Goal: Task Accomplishment & Management: Use online tool/utility

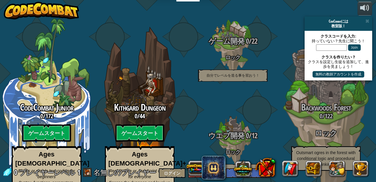
select select "ja"
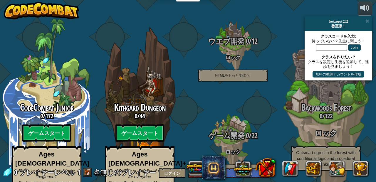
select select "ja"
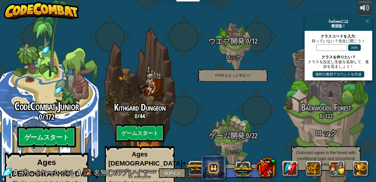
click at [50, 127] on btn "ゲームスタート" at bounding box center [46, 137] width 58 height 21
select select "ja"
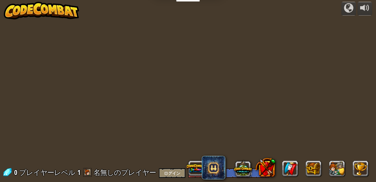
select select "ja"
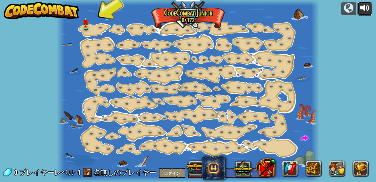
click at [366, 13] on div at bounding box center [364, 7] width 9 height 9
click at [90, 27] on link at bounding box center [87, 27] width 12 height 12
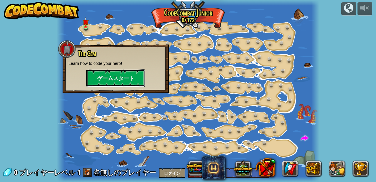
click at [121, 80] on button "ゲームスタート" at bounding box center [115, 78] width 59 height 18
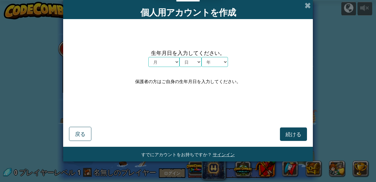
click at [174, 63] on select "月 １月 ２月 ３月 ４月 ５月 ６月 ７月 ８月 ９月 １０月 １１月 １２月" at bounding box center [163, 62] width 31 height 10
select select "12"
click at [194, 65] on select "日 1 2 3 4 5 6 7 8 9 10 11 12 13 14 15 16 17 18 19 20 21 22 23 24 25 26 27 28 29…" at bounding box center [190, 62] width 22 height 10
select select "23"
click at [219, 65] on select "年 2025 2024 2023 2022 2021 2020 2019 2018 2017 2016 2015 2014 2013 2012 2011 20…" at bounding box center [214, 62] width 26 height 10
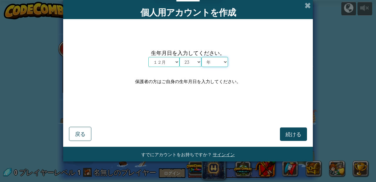
select select "2005"
click at [294, 138] on button "続ける" at bounding box center [293, 134] width 27 height 14
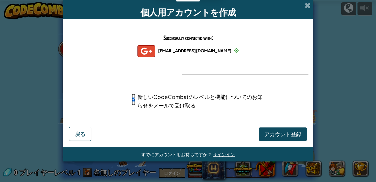
click at [134, 101] on input "新しいCodeCombatのレベルと機能についてのお知らせをメールで受け取る" at bounding box center [134, 100] width 4 height 12
checkbox input "false"
click at [298, 137] on span "アカウント登録" at bounding box center [282, 134] width 37 height 7
click at [298, 137] on button "アカウント登録" at bounding box center [283, 134] width 48 height 14
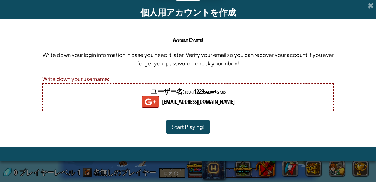
click at [186, 127] on button "Start Playing!" at bounding box center [188, 127] width 44 height 14
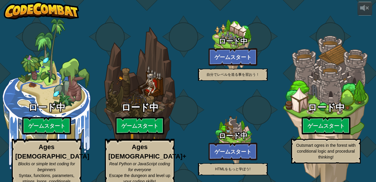
select select "ja"
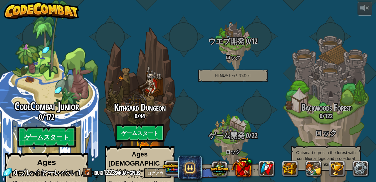
click at [57, 127] on btn "ゲームスタート" at bounding box center [46, 137] width 58 height 21
select select "ja"
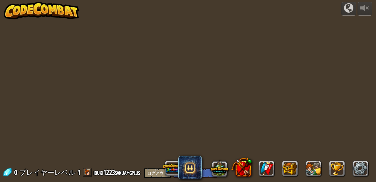
select select "ja"
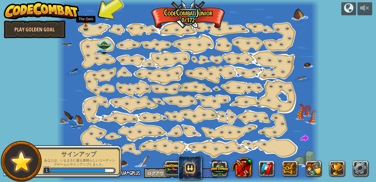
click at [86, 26] on img at bounding box center [86, 20] width 6 height 14
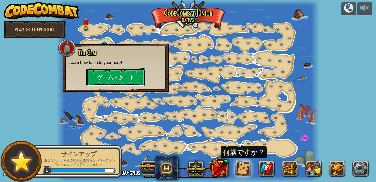
click at [113, 79] on button "ゲームスタート" at bounding box center [115, 77] width 59 height 18
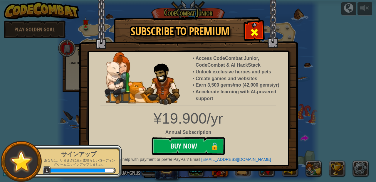
click at [249, 33] on div at bounding box center [254, 31] width 18 height 18
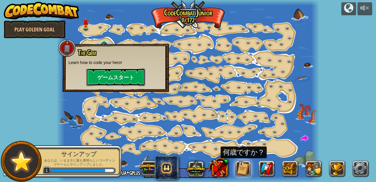
click at [90, 85] on button "ゲームスタート" at bounding box center [115, 77] width 59 height 18
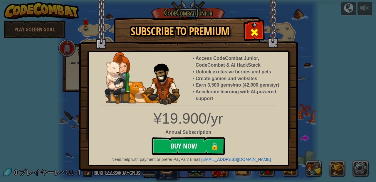
click at [255, 37] on span at bounding box center [254, 32] width 9 height 9
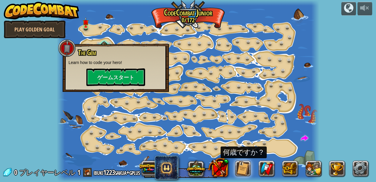
click at [240, 155] on div "何歳ですか？" at bounding box center [244, 153] width 46 height 12
click at [238, 170] on button at bounding box center [243, 169] width 16 height 16
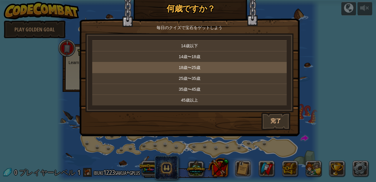
click at [204, 68] on p "18歳〜25歳" at bounding box center [190, 68] width 190 height 6
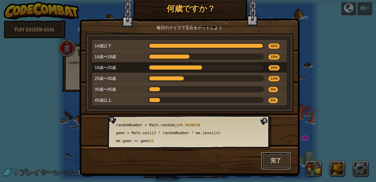
click at [271, 155] on button "完了" at bounding box center [275, 161] width 29 height 18
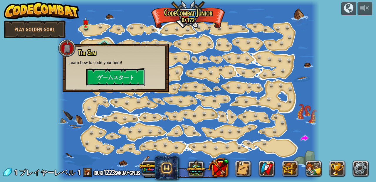
click at [127, 71] on button "ゲームスタート" at bounding box center [115, 77] width 59 height 18
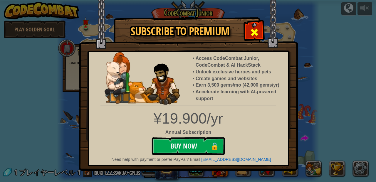
click at [253, 30] on span at bounding box center [254, 32] width 9 height 9
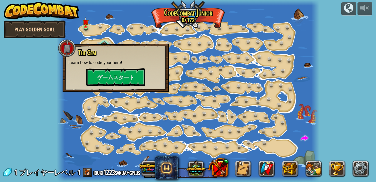
click at [46, 32] on link "Play Golden Goal" at bounding box center [35, 30] width 62 height 18
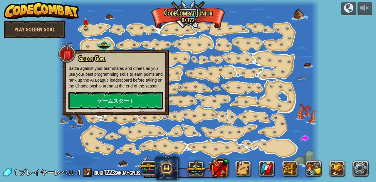
click at [45, 108] on div "powered by Play Golden Goal Step Change (ロック) Change step arguments. Go Smart (…" at bounding box center [188, 91] width 376 height 182
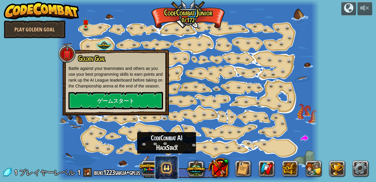
click at [170, 173] on span at bounding box center [166, 167] width 23 height 23
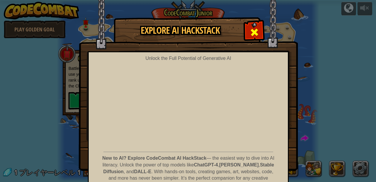
click at [258, 25] on div at bounding box center [254, 31] width 18 height 18
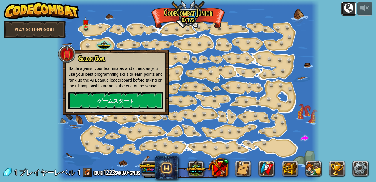
click at [355, 8] on button at bounding box center [348, 9] width 15 height 14
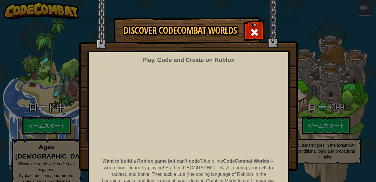
select select "ja"
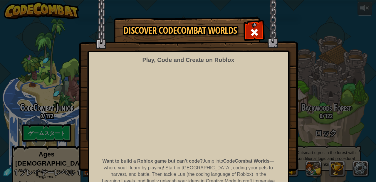
click at [265, 35] on img at bounding box center [188, 85] width 219 height 171
click at [256, 33] on span at bounding box center [254, 32] width 9 height 9
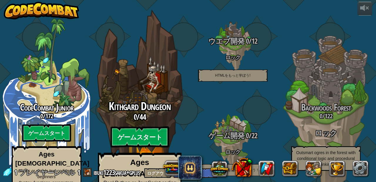
click at [142, 127] on btn "ゲームスタート" at bounding box center [139, 137] width 58 height 21
select select "ja"
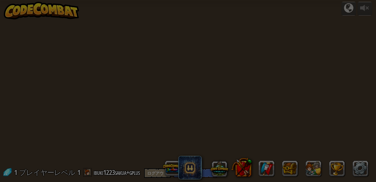
select select "ja"
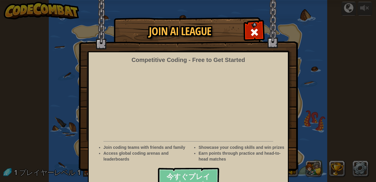
select select "ja"
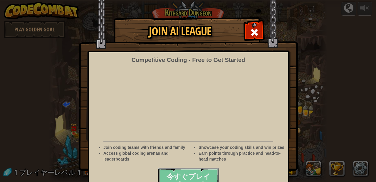
click at [202, 168] on button "今すぐプレイ" at bounding box center [188, 177] width 61 height 18
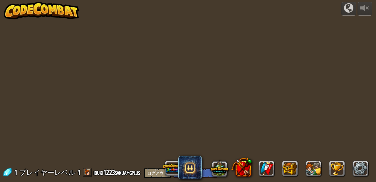
select select "ja"
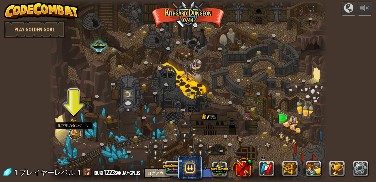
click at [76, 137] on link at bounding box center [75, 134] width 12 height 12
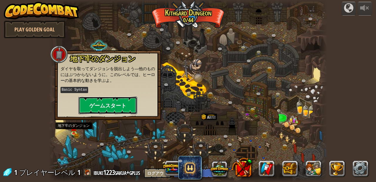
click at [104, 112] on button "ゲームスタート" at bounding box center [107, 106] width 59 height 18
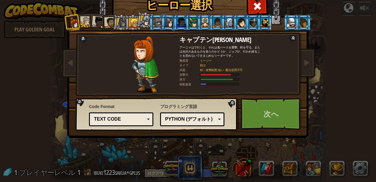
click at [171, 115] on div "Python (デフォルト) JavaScript Lua C++ Java (実験的) Python (デフォルト)" at bounding box center [192, 119] width 64 height 14
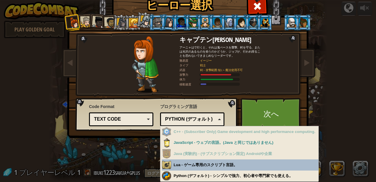
scroll to position [11, 0]
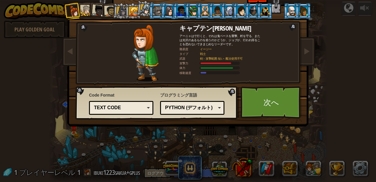
click at [179, 111] on div "Python (デフォルト)" at bounding box center [190, 108] width 51 height 7
click at [134, 16] on div at bounding box center [133, 11] width 9 height 9
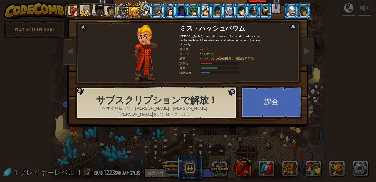
click at [128, 14] on li at bounding box center [133, 11] width 16 height 16
click at [114, 15] on li at bounding box center [120, 11] width 17 height 17
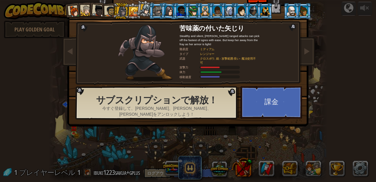
click at [111, 14] on div at bounding box center [110, 11] width 11 height 11
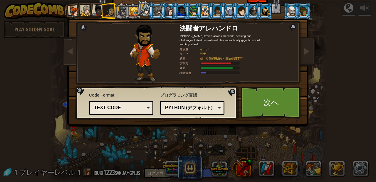
click at [98, 12] on div at bounding box center [98, 11] width 12 height 12
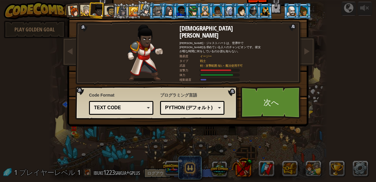
click at [83, 12] on div at bounding box center [86, 10] width 11 height 11
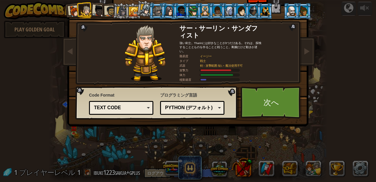
click at [75, 12] on div at bounding box center [74, 12] width 12 height 12
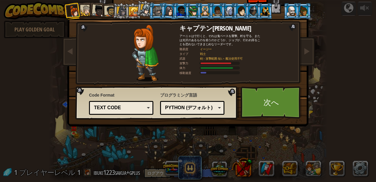
click at [186, 110] on div "Python (デフォルト)" at bounding box center [190, 108] width 51 height 7
click at [141, 110] on div "Text code" at bounding box center [119, 108] width 51 height 7
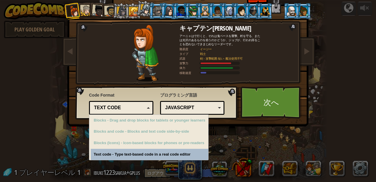
click at [141, 110] on div "Text code" at bounding box center [119, 108] width 51 height 7
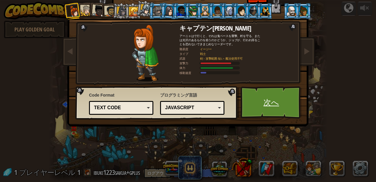
click at [275, 102] on link "次へ" at bounding box center [270, 102] width 61 height 32
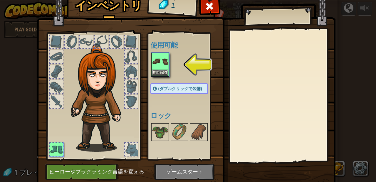
click at [161, 76] on div "装備する" at bounding box center [160, 65] width 18 height 24
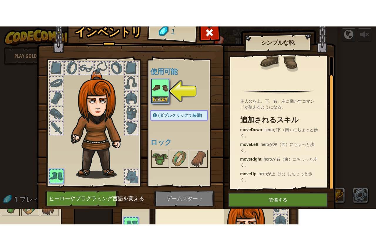
scroll to position [21, 0]
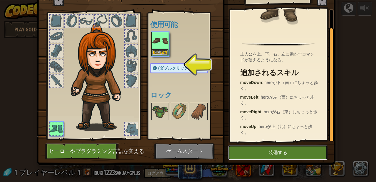
click at [272, 152] on button "装備する" at bounding box center [277, 152] width 99 height 15
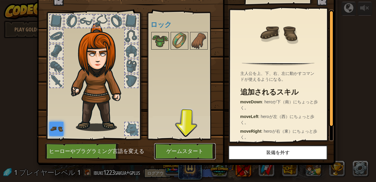
click at [192, 153] on button "ゲームスタート" at bounding box center [184, 151] width 61 height 16
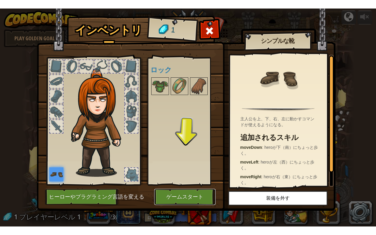
scroll to position [0, 0]
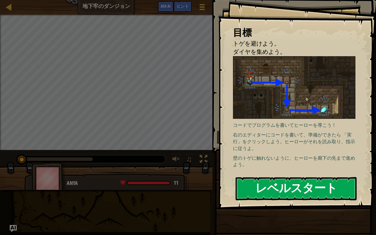
click at [265, 177] on button "レベルスタート" at bounding box center [296, 188] width 121 height 23
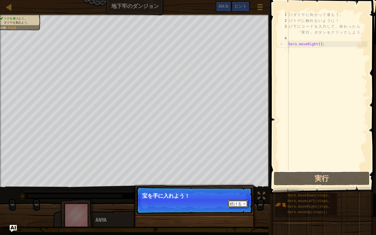
click at [238, 182] on button "続ける" at bounding box center [238, 204] width 20 height 8
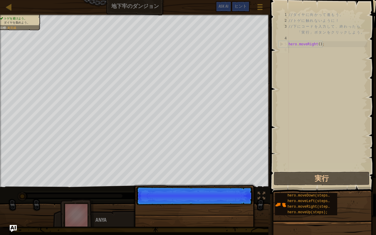
scroll to position [3, 0]
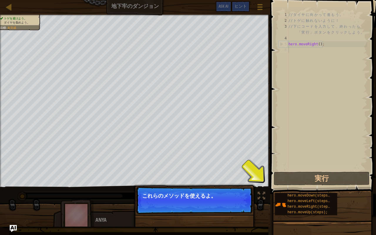
click at [238, 182] on button "続ける" at bounding box center [238, 204] width 20 height 8
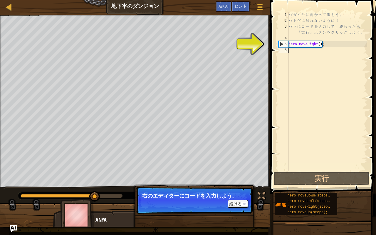
click at [314, 51] on div "// ダ イ ヤ に 向 か っ て 進 も う 。 // ト ゲ に 触 れ な い よ う に ！ // 下 に コ ー ド を 入 力 し て 、 終 …" at bounding box center [327, 97] width 80 height 170
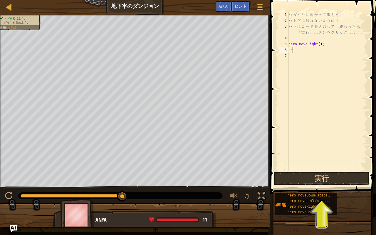
type textarea "h"
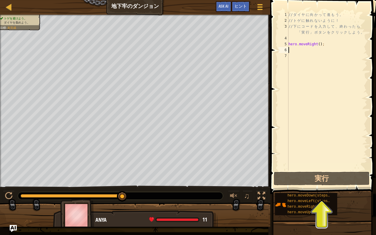
type textarea "h"
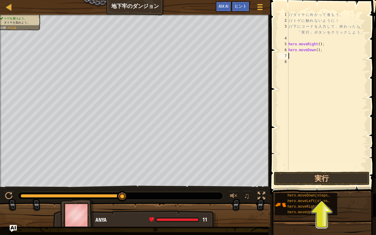
type textarea "h"
click at [333, 178] on button "実行" at bounding box center [322, 178] width 96 height 14
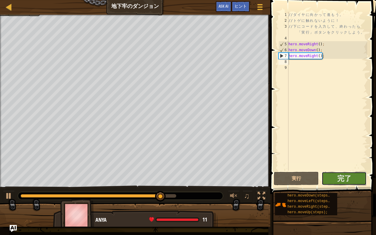
click at [334, 180] on button "完了" at bounding box center [344, 178] width 45 height 14
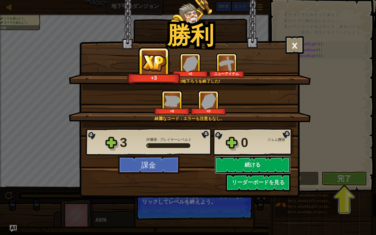
click at [253, 162] on button "続ける" at bounding box center [253, 165] width 76 height 18
select select "ja"
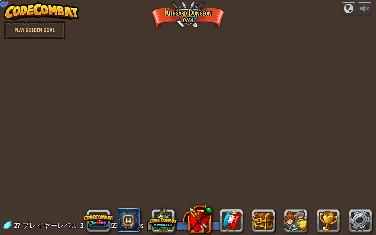
select select "ja"
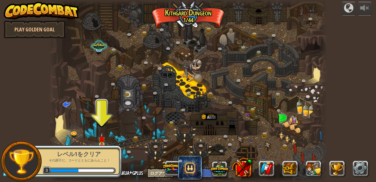
click at [103, 141] on div "レベル1をクリア その調子だ。コードとともにあらんこと！ 3" at bounding box center [75, 161] width 92 height 41
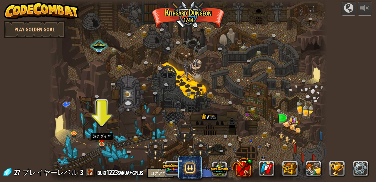
click at [103, 141] on img at bounding box center [101, 139] width 6 height 11
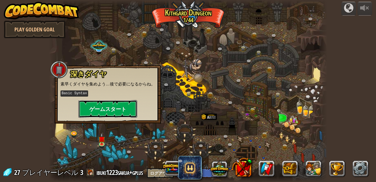
click at [117, 105] on button "ゲームスタート" at bounding box center [107, 109] width 59 height 18
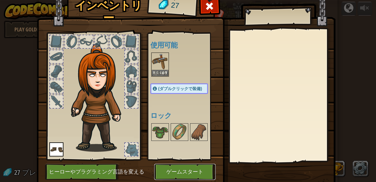
click at [203, 172] on button "ゲームスタート" at bounding box center [184, 172] width 61 height 16
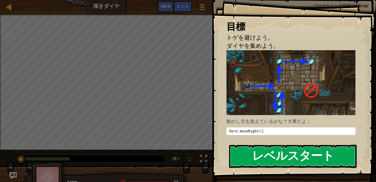
click at [287, 155] on button "レベルスタート" at bounding box center [292, 156] width 127 height 23
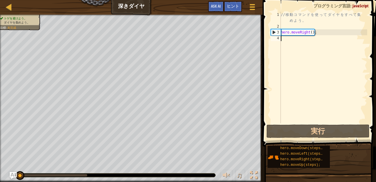
type textarea "h"
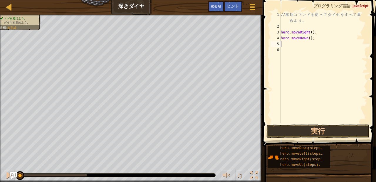
type textarea "h"
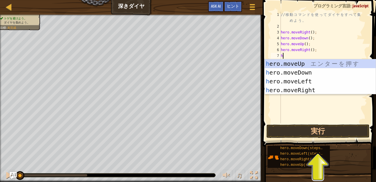
type textarea "h"
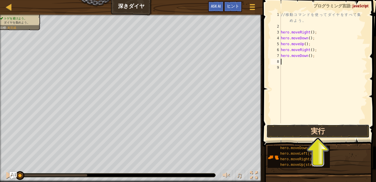
click at [292, 130] on button "実行" at bounding box center [317, 132] width 103 height 14
